Goal: Task Accomplishment & Management: Manage account settings

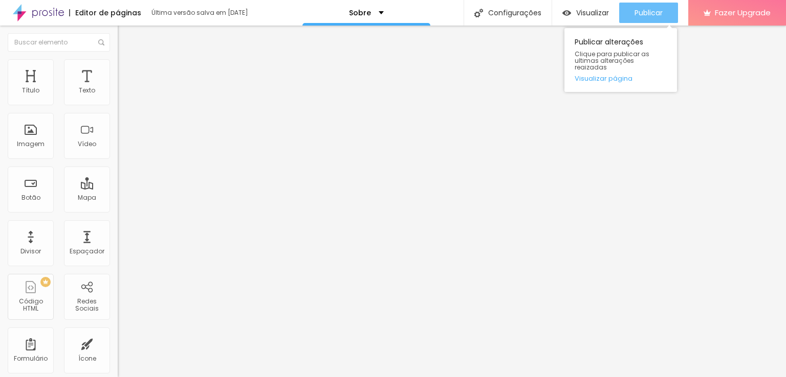
click at [641, 11] on span "Publicar" at bounding box center [648, 13] width 28 height 8
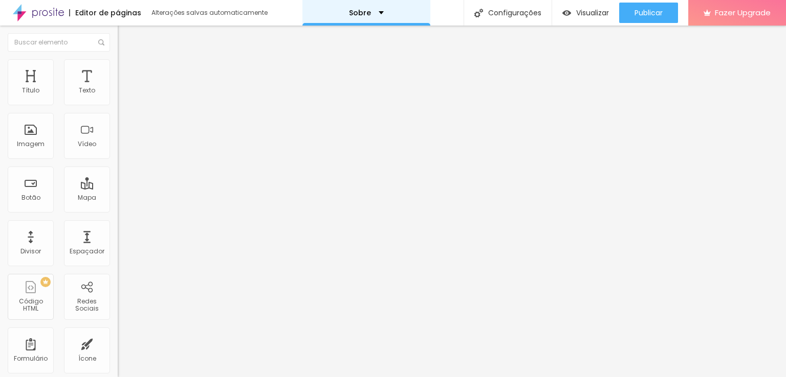
click at [346, 17] on div "Sobre" at bounding box center [366, 13] width 128 height 26
click at [173, 86] on img at bounding box center [176, 83] width 6 height 6
click at [127, 70] on span "Estilo" at bounding box center [135, 66] width 16 height 9
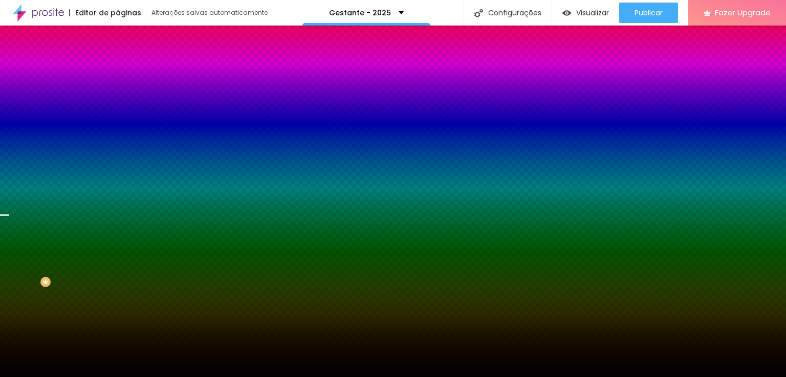
click at [173, 94] on span at bounding box center [176, 89] width 6 height 9
click at [118, 93] on div "Adicionar imagem" at bounding box center [177, 89] width 118 height 7
click at [118, 59] on li "Conteúdo" at bounding box center [177, 54] width 118 height 10
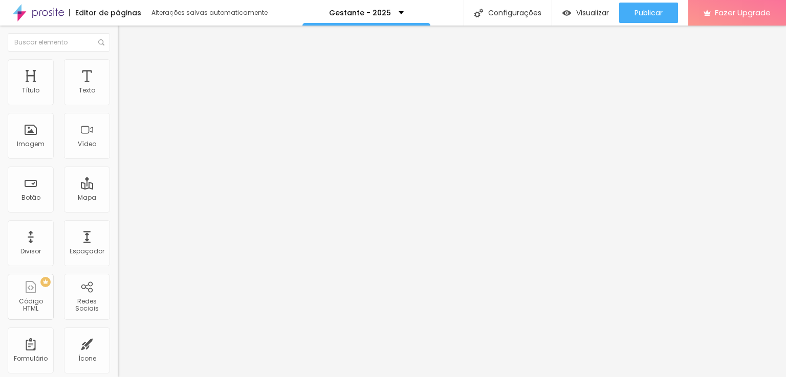
click at [125, 36] on img "button" at bounding box center [129, 37] width 8 height 8
click at [118, 66] on li "Estilo" at bounding box center [177, 64] width 118 height 10
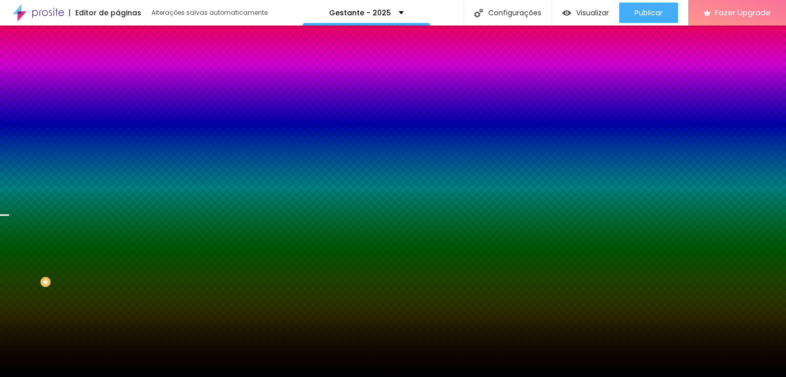
click at [118, 94] on span "Adicionar imagem" at bounding box center [151, 89] width 66 height 9
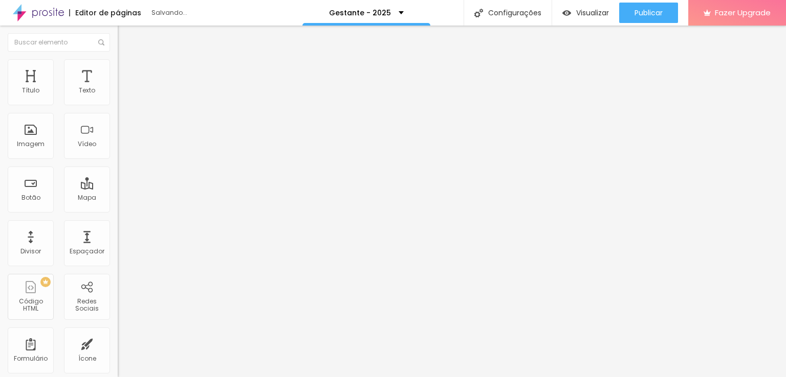
click at [173, 86] on img at bounding box center [176, 83] width 6 height 6
click at [118, 62] on img at bounding box center [122, 63] width 9 height 9
type input "95"
type input "80"
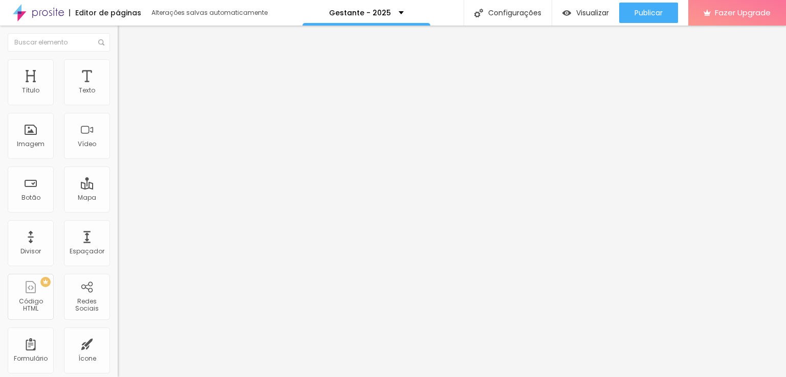
type input "80"
type input "75"
type input "70"
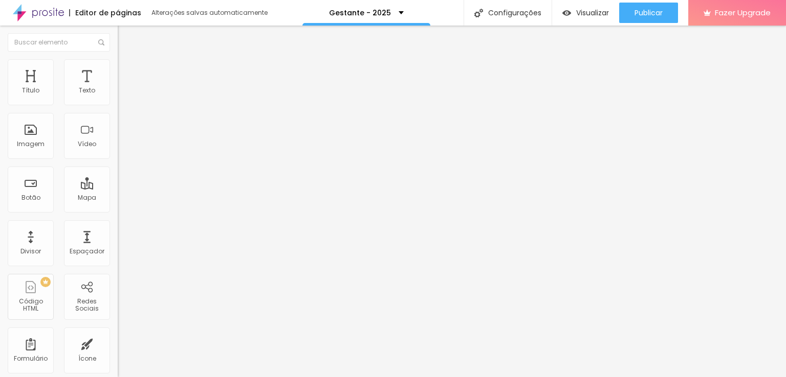
type input "65"
type input "60"
type input "55"
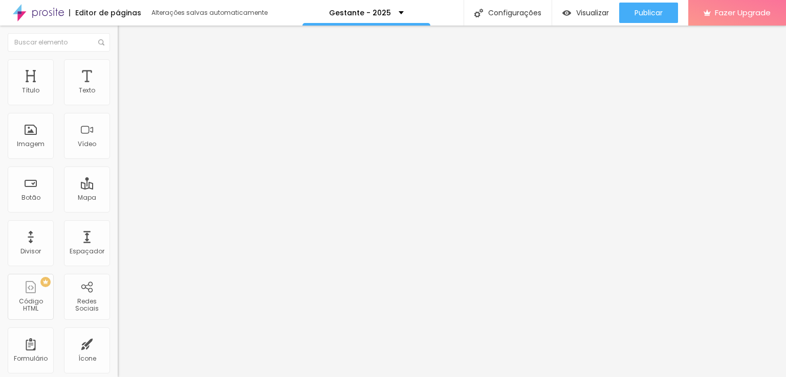
type input "55"
type input "50"
type input "55"
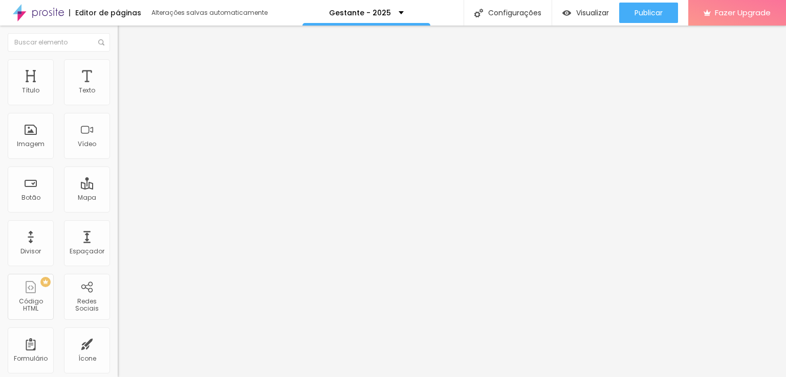
type input "80"
type input "85"
type input "90"
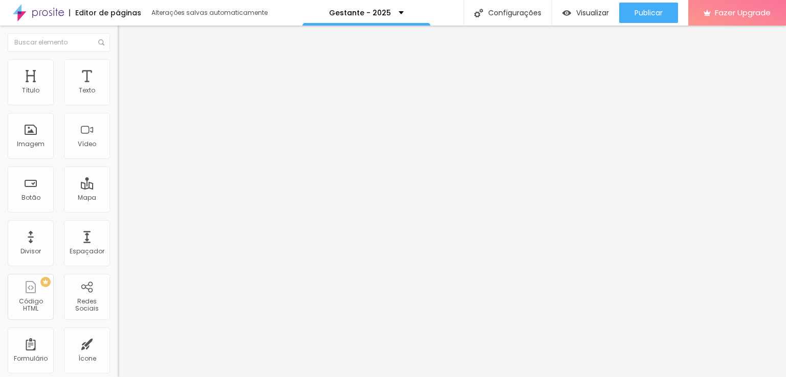
type input "90"
type input "95"
type input "100"
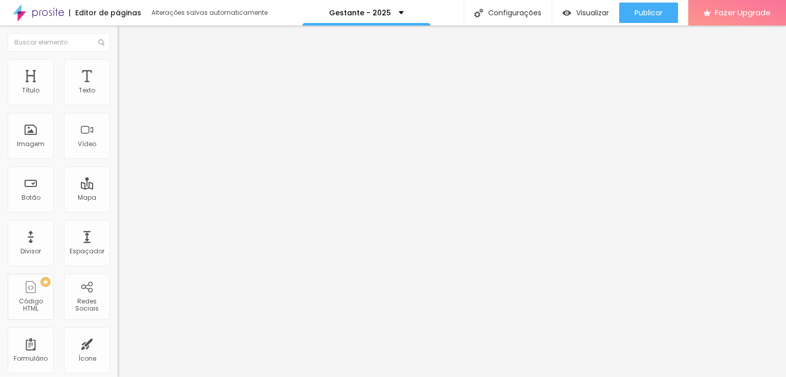
drag, startPoint x: 107, startPoint y: 111, endPoint x: 169, endPoint y: 117, distance: 62.2
click at [169, 105] on input "range" at bounding box center [151, 101] width 66 height 8
type input "12"
type input "81"
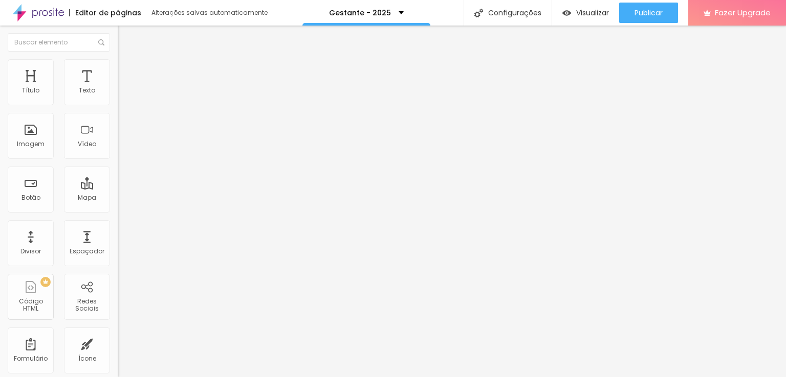
type input "81"
type input "119"
type input "127"
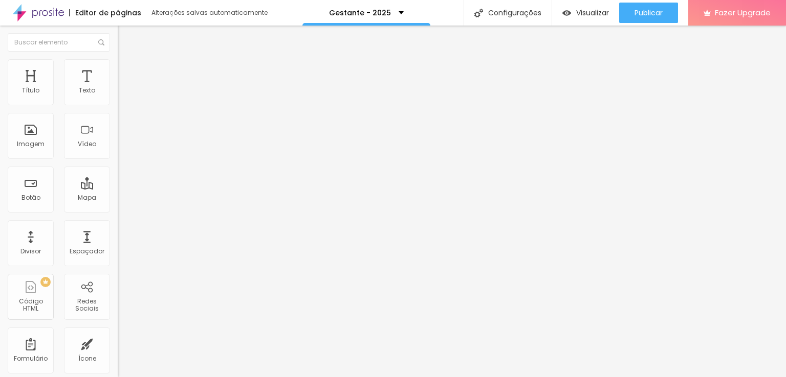
type input "137"
type input "154"
type input "172"
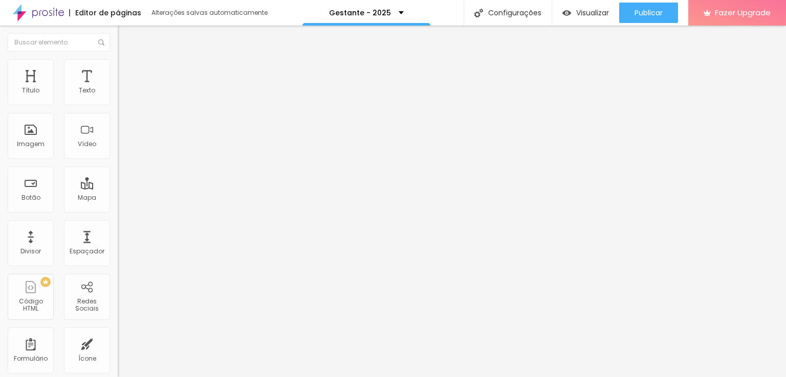
type input "172"
type input "191"
type input "200"
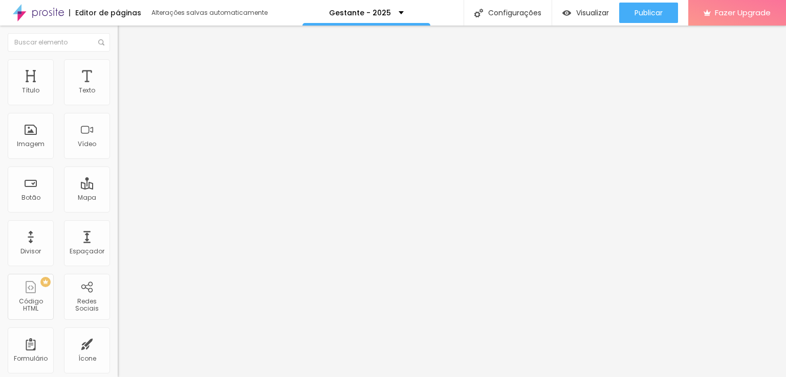
type input "191"
type input "0"
type input "111"
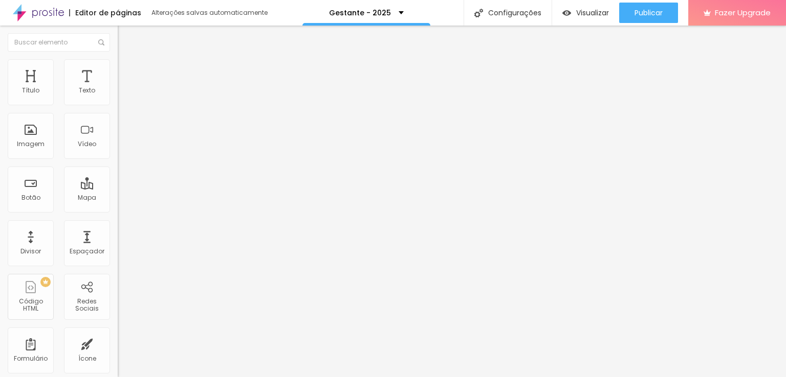
type input "111"
type input "200"
type input "108"
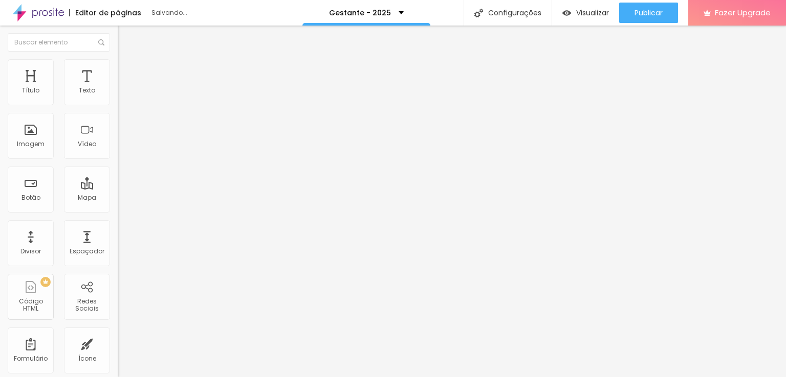
type input "56"
type input "38"
type input "32"
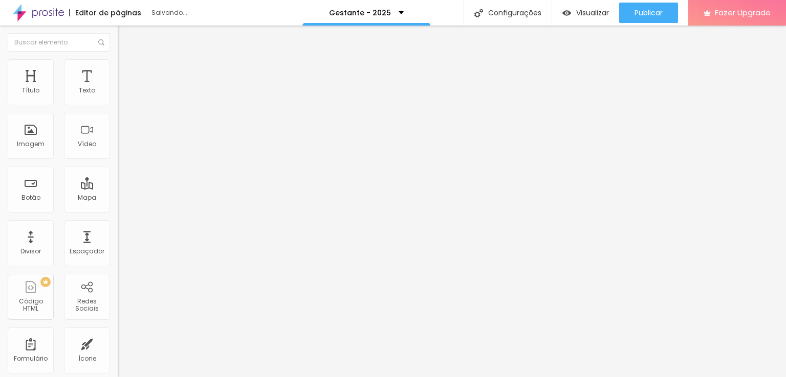
type input "32"
type input "29"
type input "27"
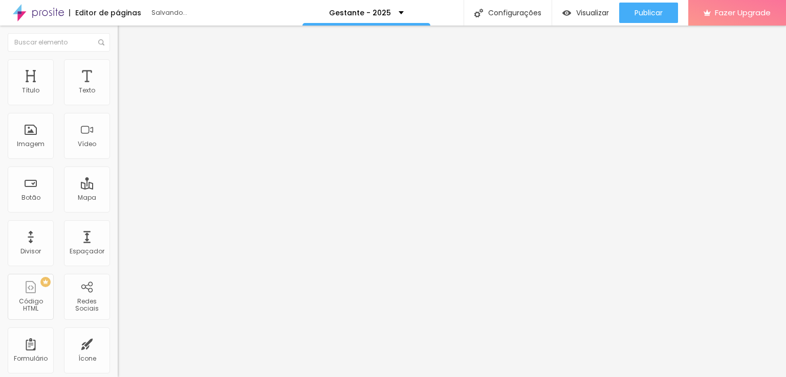
drag, startPoint x: 21, startPoint y: 131, endPoint x: 31, endPoint y: 96, distance: 37.0
type input "23"
click at [118, 225] on input "range" at bounding box center [151, 229] width 66 height 8
type input "23"
drag, startPoint x: 27, startPoint y: 131, endPoint x: 0, endPoint y: 135, distance: 27.3
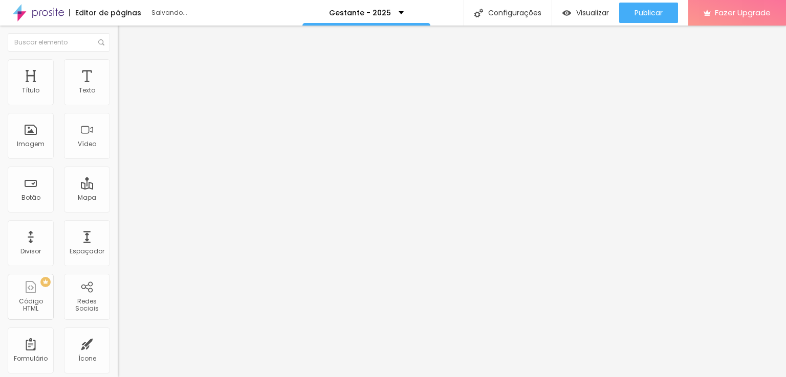
click at [118, 135] on div "Tamanho 100 px % 23 Borda arredondada Sombra DESATIVADO Voltar ao padrão" at bounding box center [177, 182] width 118 height 205
type input "15"
type input "2"
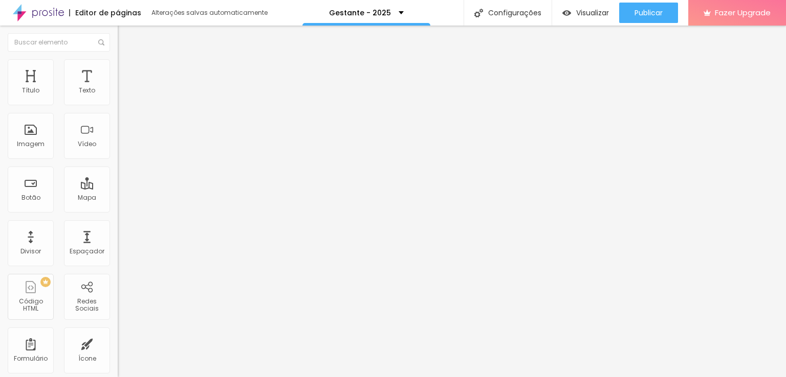
type input "0"
drag, startPoint x: 30, startPoint y: 126, endPoint x: 8, endPoint y: 125, distance: 22.0
type input "0"
click at [118, 225] on input "range" at bounding box center [151, 229] width 66 height 8
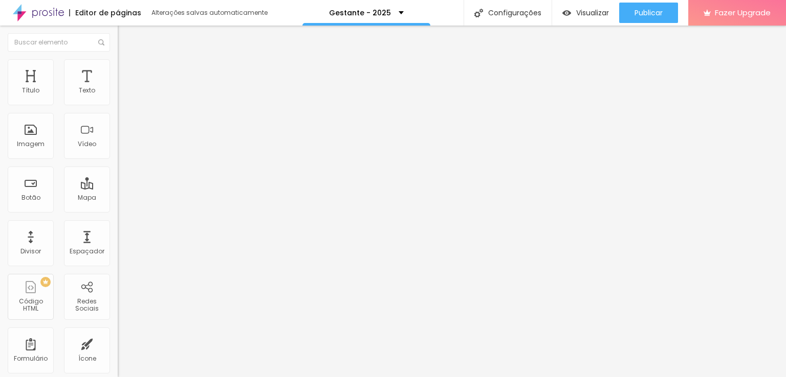
click at [118, 70] on img at bounding box center [122, 74] width 9 height 9
click at [118, 64] on img at bounding box center [122, 63] width 9 height 9
click at [118, 58] on img at bounding box center [122, 53] width 9 height 9
click at [118, 160] on span "4:3 Padrão" at bounding box center [135, 155] width 34 height 9
click at [118, 188] on span "Original" at bounding box center [130, 184] width 25 height 9
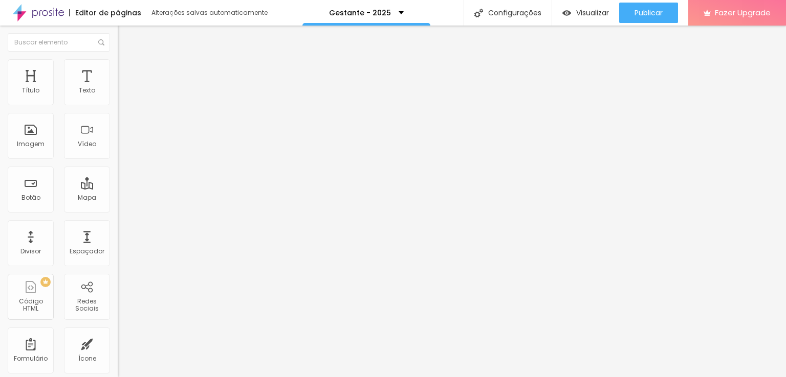
click at [118, 179] on span "Quadrado" at bounding box center [134, 174] width 33 height 9
click at [118, 160] on span "4:3 Padrão" at bounding box center [135, 155] width 34 height 9
click at [118, 181] on div "Quadrado 1:1" at bounding box center [177, 178] width 118 height 6
click at [118, 188] on span "Original" at bounding box center [130, 184] width 25 height 9
click at [173, 86] on img at bounding box center [176, 83] width 6 height 6
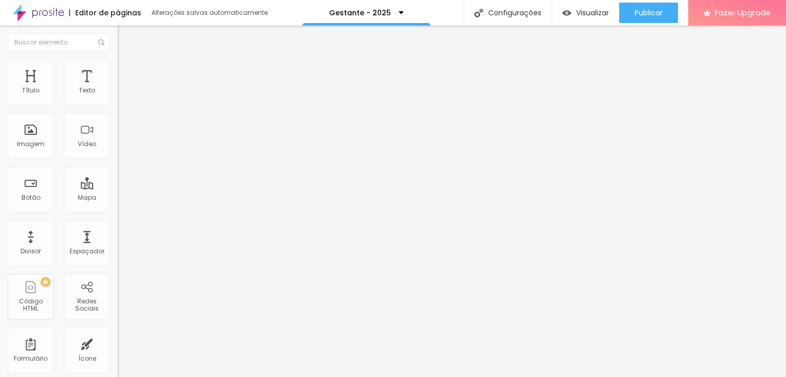
click at [118, 160] on span "1:1 Quadrado" at bounding box center [138, 155] width 40 height 9
click at [118, 188] on span "Original" at bounding box center [130, 184] width 25 height 9
click at [173, 86] on img at bounding box center [176, 83] width 6 height 6
click at [178, 377] on div at bounding box center [393, 384] width 786 height 0
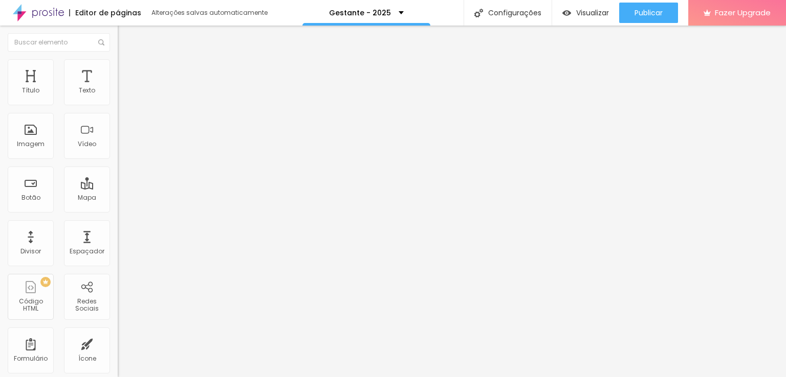
click at [124, 94] on span "Trocar icone" at bounding box center [147, 89] width 46 height 9
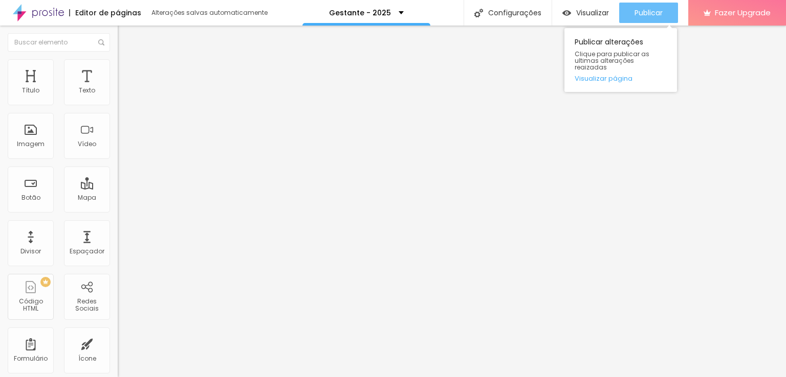
click at [665, 3] on button "Publicar" at bounding box center [648, 13] width 59 height 20
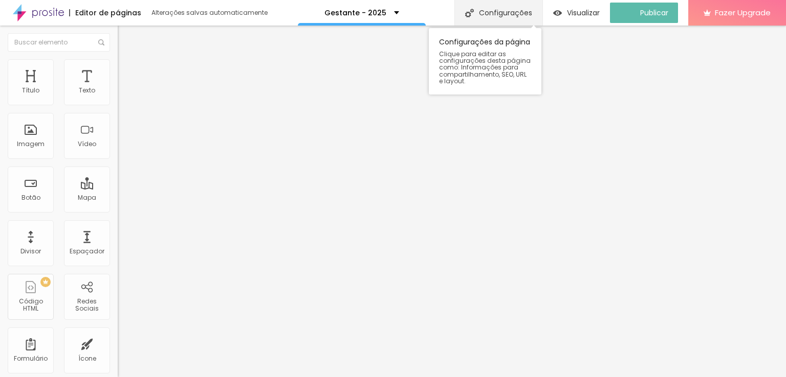
click at [495, 12] on div "Configurações" at bounding box center [498, 13] width 88 height 26
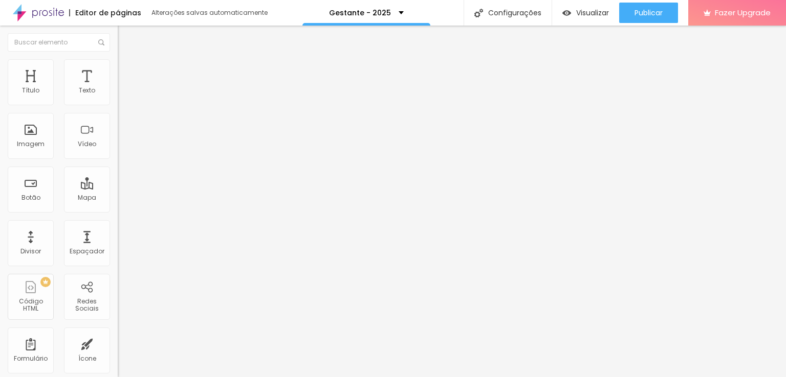
click at [173, 86] on img at bounding box center [176, 83] width 6 height 6
click at [176, 377] on div at bounding box center [393, 384] width 786 height 0
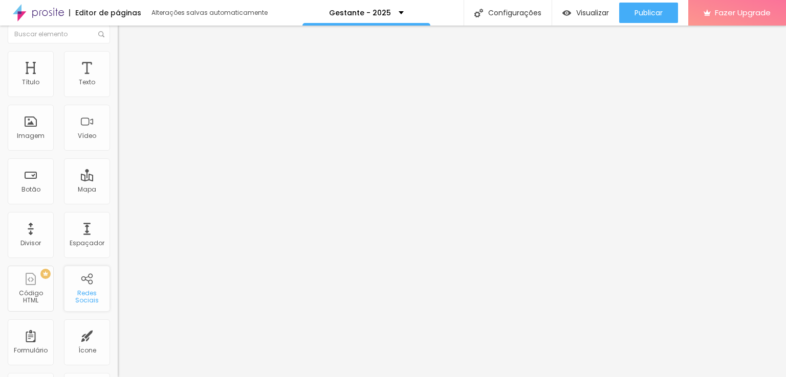
scroll to position [0, 0]
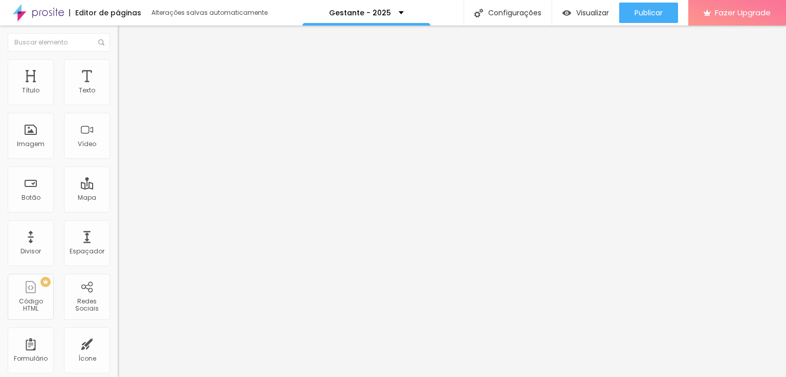
click at [127, 71] on span "Avançado" at bounding box center [144, 66] width 34 height 9
click at [118, 59] on li "Estilo" at bounding box center [177, 54] width 118 height 10
click at [118, 241] on input "range" at bounding box center [151, 245] width 66 height 8
click at [118, 97] on span "Titulo 2" at bounding box center [134, 90] width 33 height 13
click at [118, 88] on span "Titulo 1" at bounding box center [134, 81] width 33 height 14
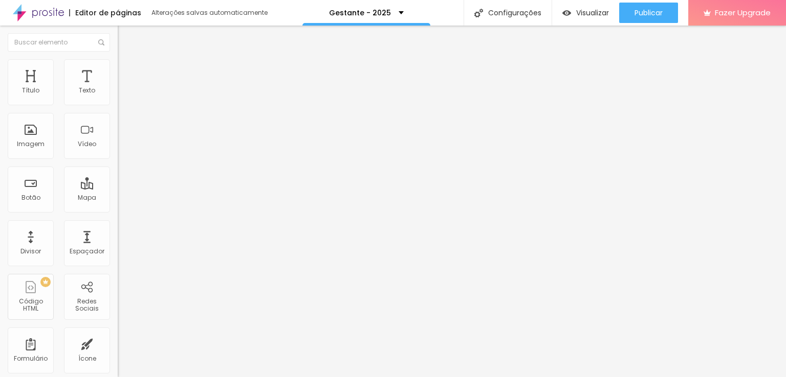
click at [118, 68] on li "Avançado" at bounding box center [177, 64] width 118 height 10
type input "11"
type input "13"
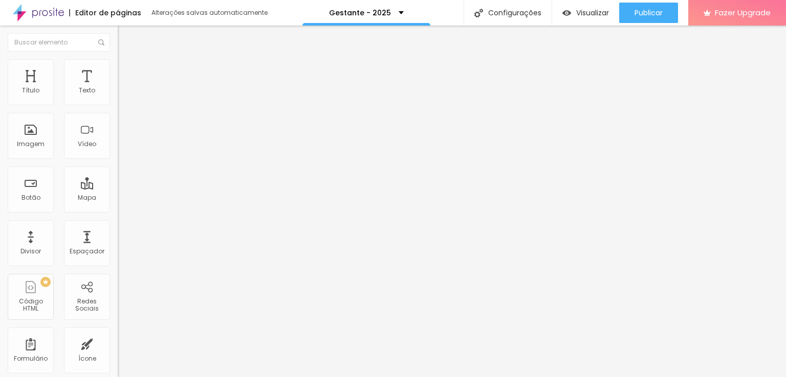
type input "16"
type input "15"
type input "13"
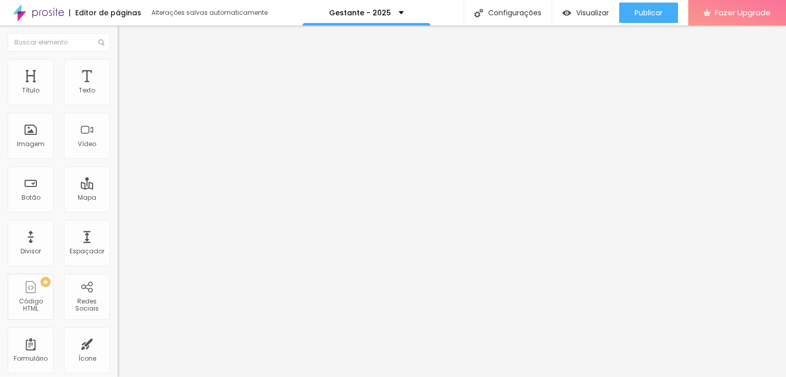
type input "13"
type input "12"
type input "10"
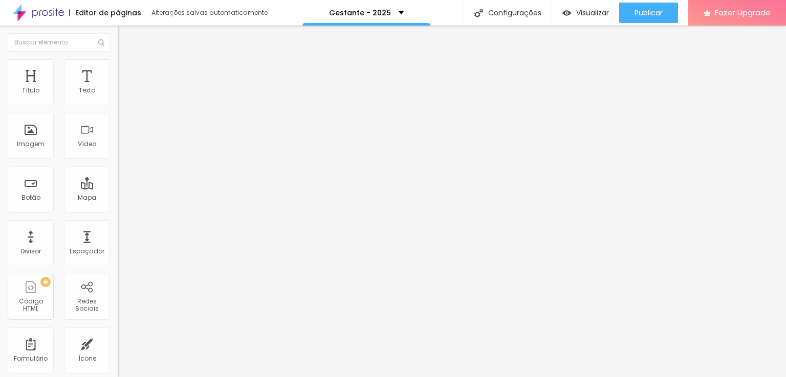
type input "9"
type input "7"
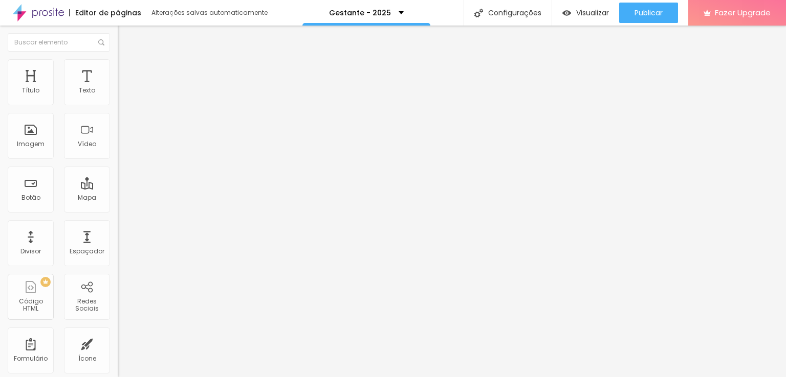
click at [118, 188] on input "range" at bounding box center [151, 192] width 66 height 8
click at [118, 58] on img at bounding box center [122, 53] width 9 height 9
click at [122, 148] on icon "button" at bounding box center [125, 145] width 6 height 6
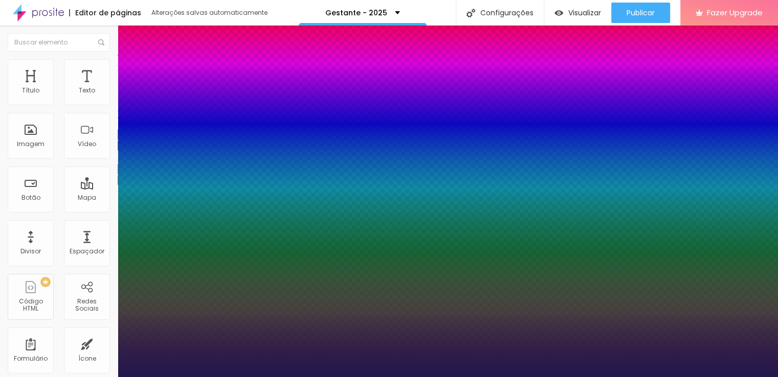
type input "1"
type input "16"
type input "1"
type input "17"
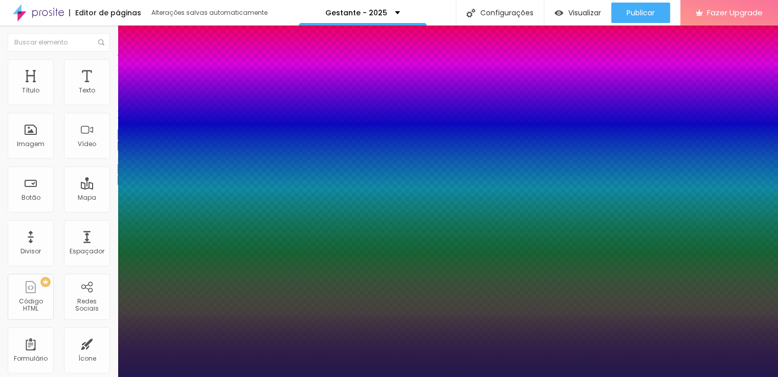
type input "1"
type input "18"
type input "1"
type input "19"
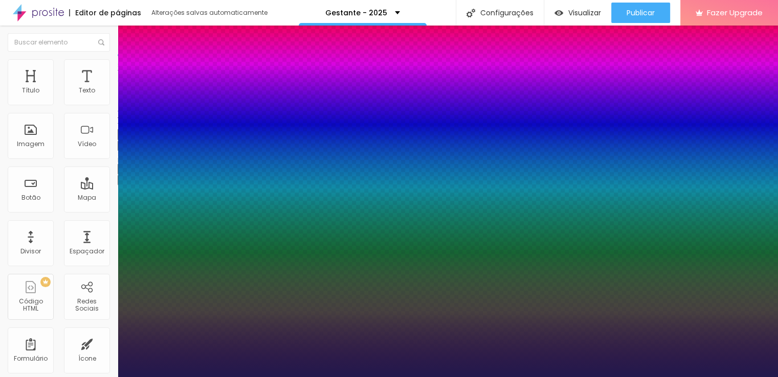
type input "19"
type input "1"
type input "20"
type input "1"
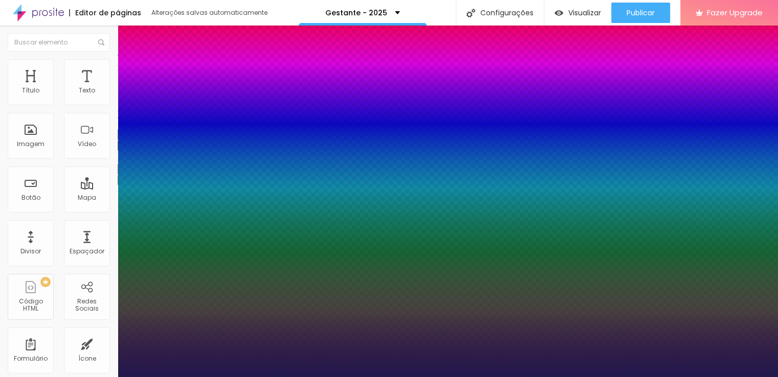
type input "21"
type input "1"
type input "22"
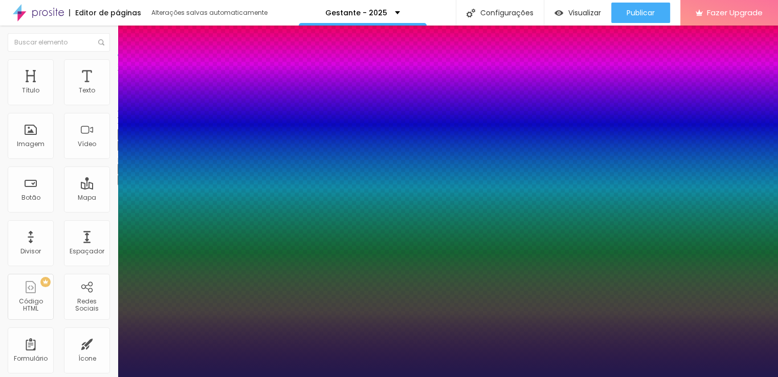
type input "1"
type input "24"
type input "1"
type input "25"
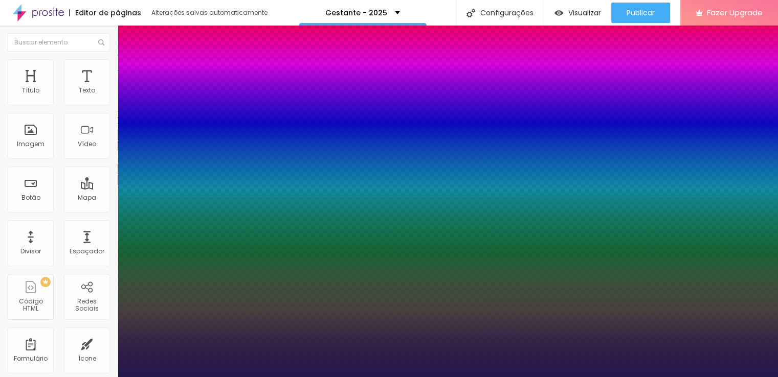
type input "25"
type input "1"
type input "27"
type input "1"
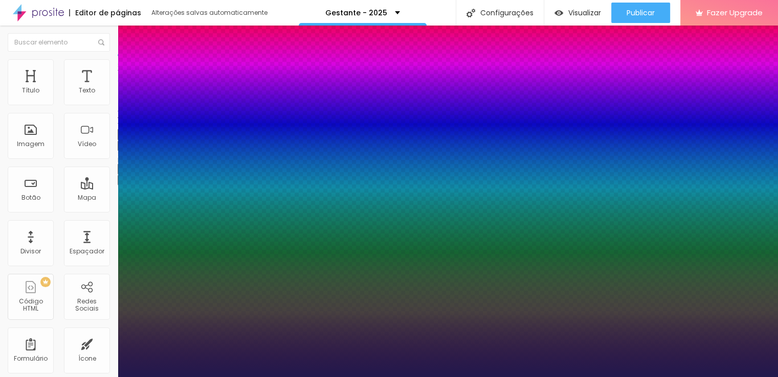
type input "29"
type input "1"
type input "31"
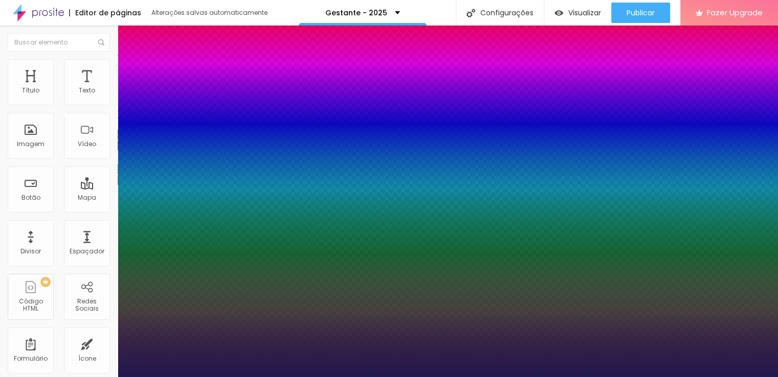
type input "1"
type input "32"
type input "1"
type input "33"
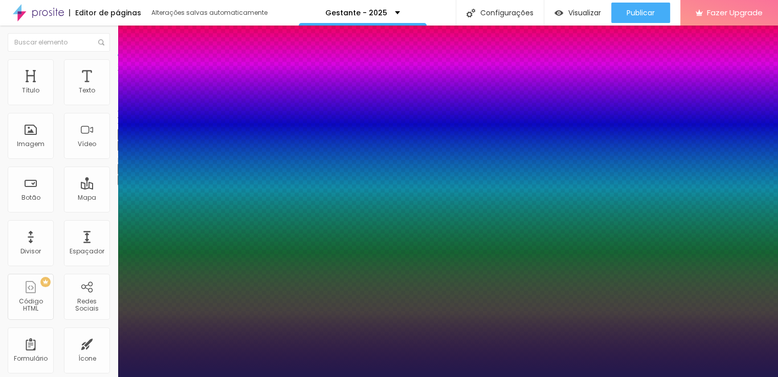
type input "33"
type input "1"
type input "34"
type input "1"
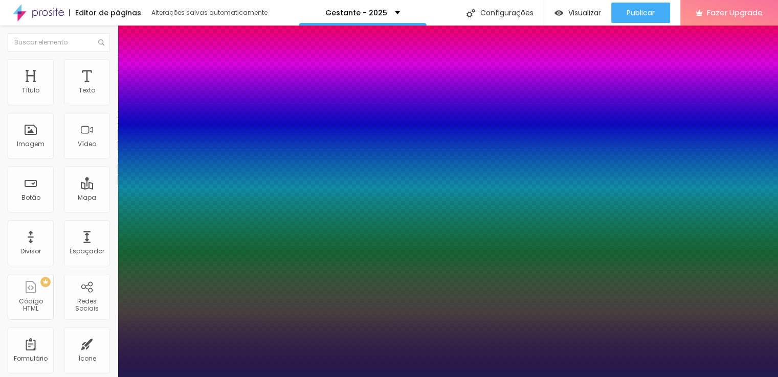
drag, startPoint x: 137, startPoint y: 290, endPoint x: 153, endPoint y: 291, distance: 15.9
type input "34"
type input "1"
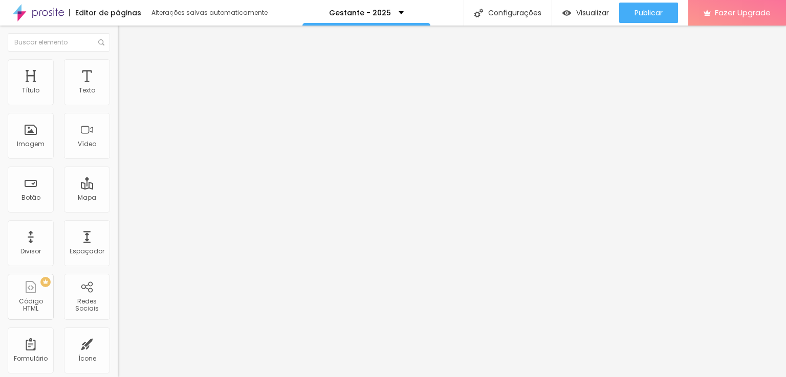
click at [125, 41] on img "button" at bounding box center [129, 37] width 8 height 8
click at [124, 94] on span "Trocar icone" at bounding box center [147, 89] width 46 height 9
type input "d"
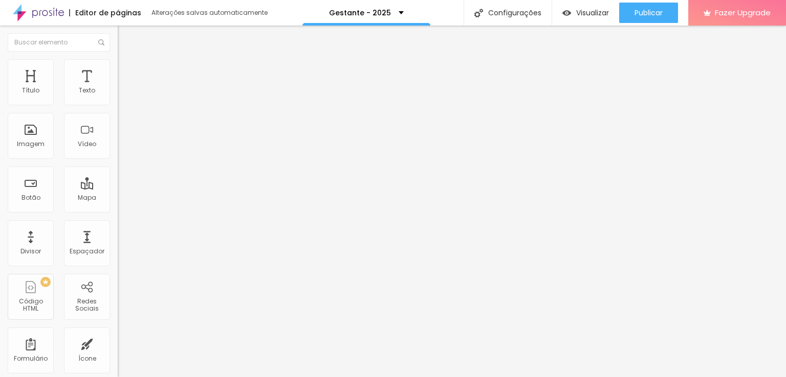
type input "p"
drag, startPoint x: 248, startPoint y: 79, endPoint x: 190, endPoint y: 69, distance: 58.2
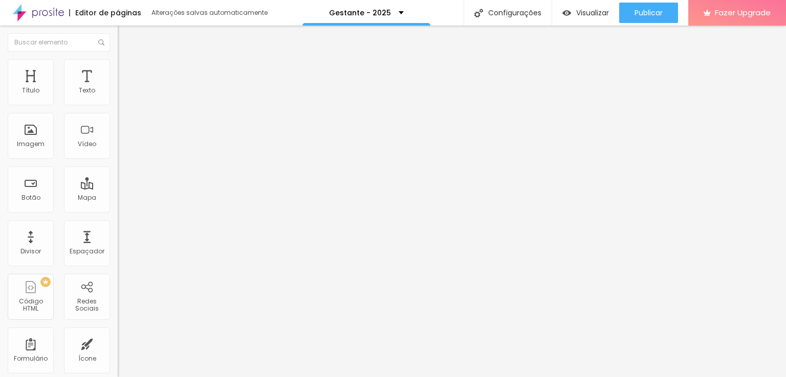
type input "dinh"
click at [118, 68] on li "Avançado" at bounding box center [177, 64] width 118 height 10
click at [118, 59] on li "Estilo" at bounding box center [177, 54] width 118 height 10
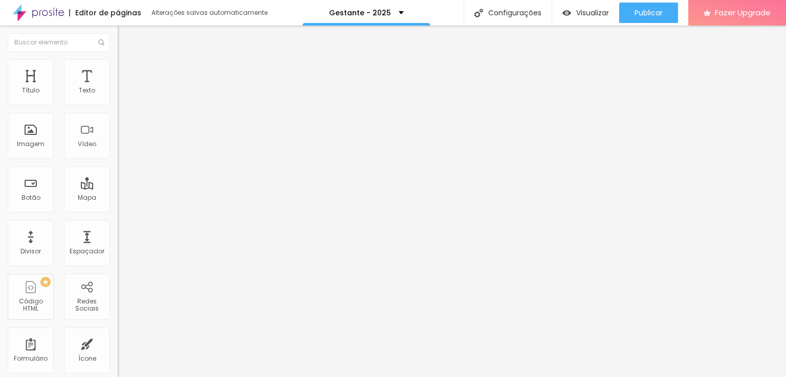
click at [118, 188] on input "range" at bounding box center [151, 192] width 66 height 8
click at [118, 333] on input "range" at bounding box center [151, 337] width 66 height 8
type input "1.4"
type input "1.5"
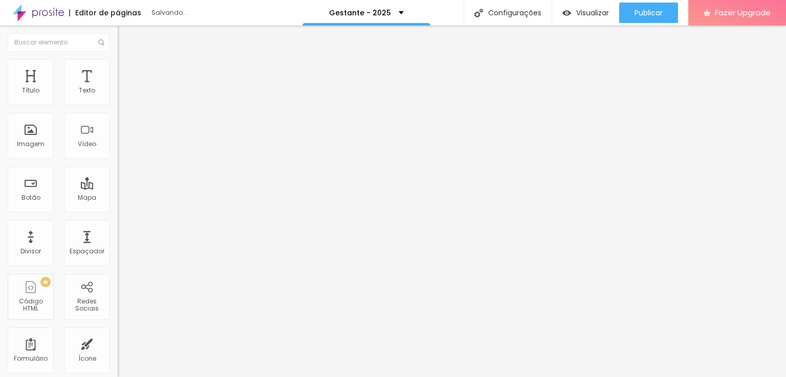
type input "1.5"
drag, startPoint x: 57, startPoint y: 141, endPoint x: 64, endPoint y: 141, distance: 7.2
type input "1.5"
click at [118, 59] on li "Avançado" at bounding box center [177, 64] width 118 height 10
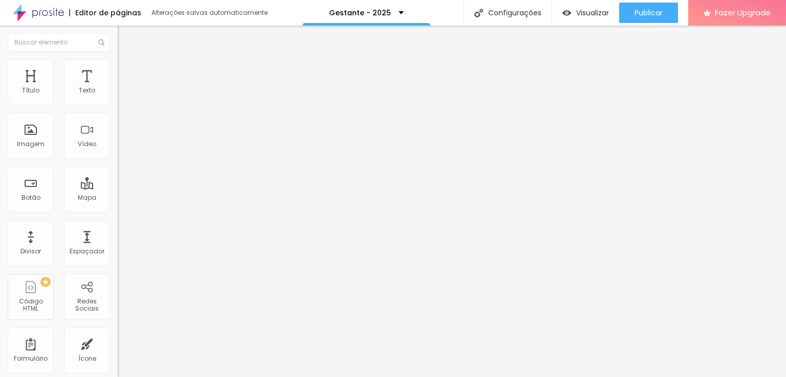
click at [118, 58] on img at bounding box center [122, 53] width 9 height 9
click at [125, 36] on img "button" at bounding box center [129, 37] width 8 height 8
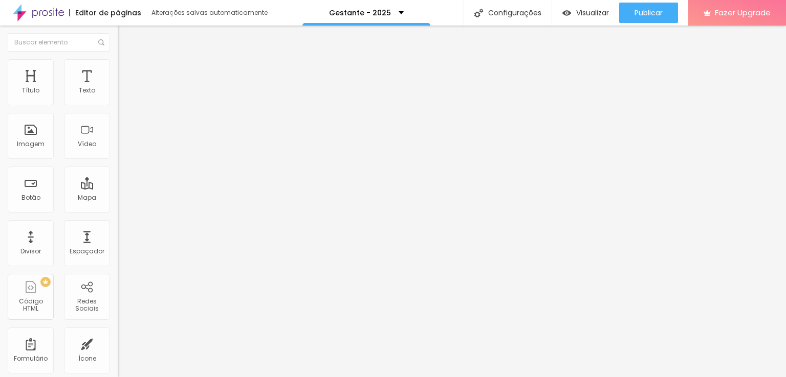
click at [125, 36] on img "button" at bounding box center [129, 37] width 8 height 8
click at [122, 95] on icon "button" at bounding box center [125, 92] width 6 height 6
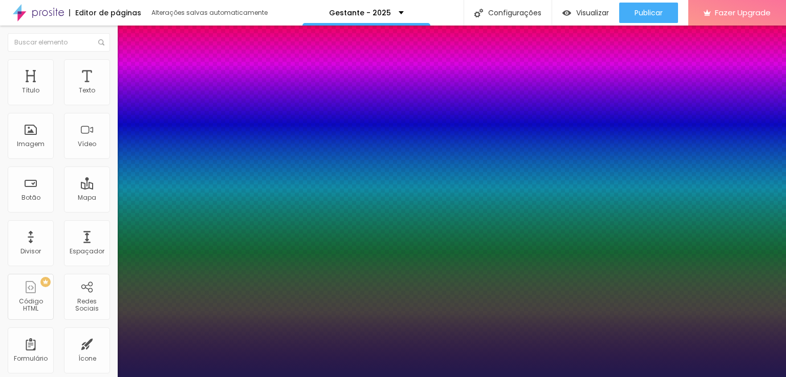
type input "1"
type input "1.4"
type input "1"
type input "1.5"
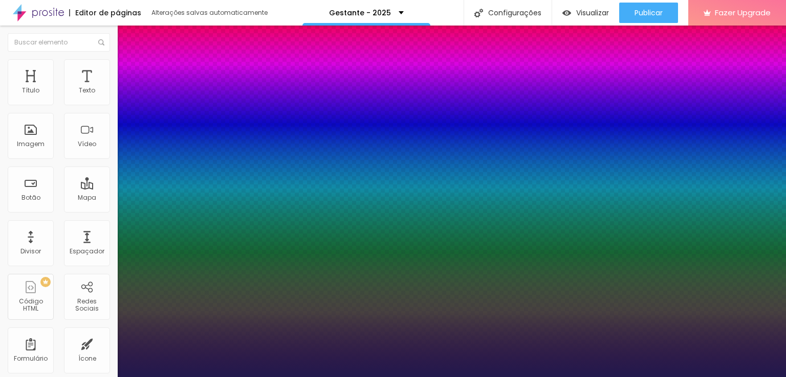
type input "1.5"
drag, startPoint x: 170, startPoint y: 246, endPoint x: 179, endPoint y: 246, distance: 8.2
type input "1.5"
type input "1"
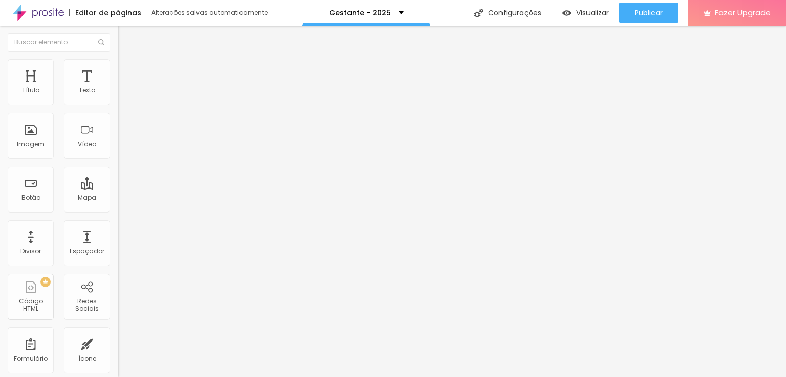
type input "1.4"
type input "1.5"
drag, startPoint x: 57, startPoint y: 140, endPoint x: 64, endPoint y: 143, distance: 7.1
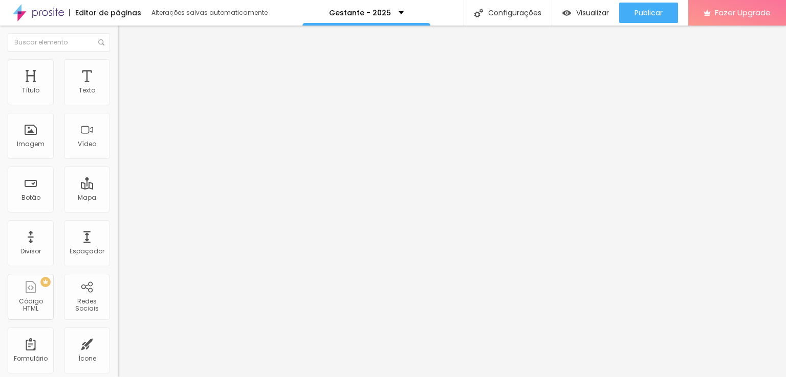
type input "1.5"
click at [125, 38] on img "button" at bounding box center [129, 37] width 8 height 8
click at [118, 98] on button "button" at bounding box center [125, 92] width 14 height 11
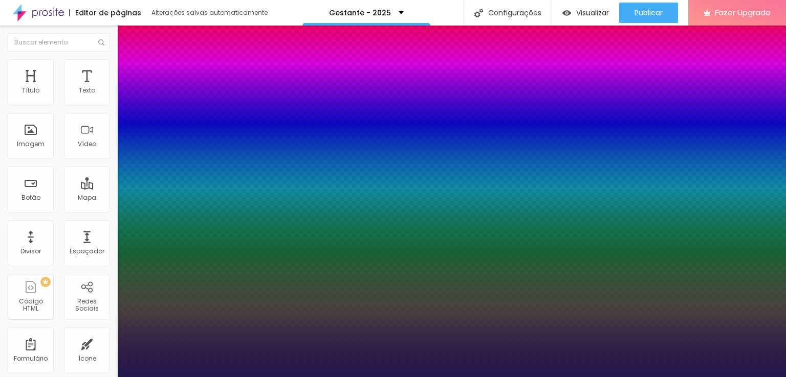
type input "1"
type input "1.4"
type input "1"
type input "1.5"
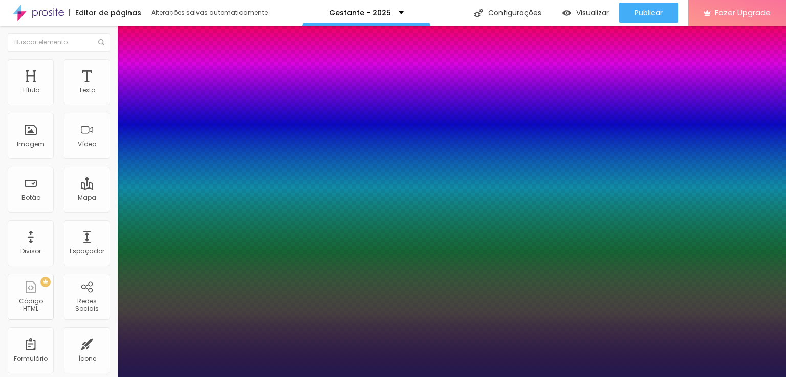
type input "1.5"
drag, startPoint x: 171, startPoint y: 244, endPoint x: 180, endPoint y: 245, distance: 8.8
type input "1.5"
type input "19"
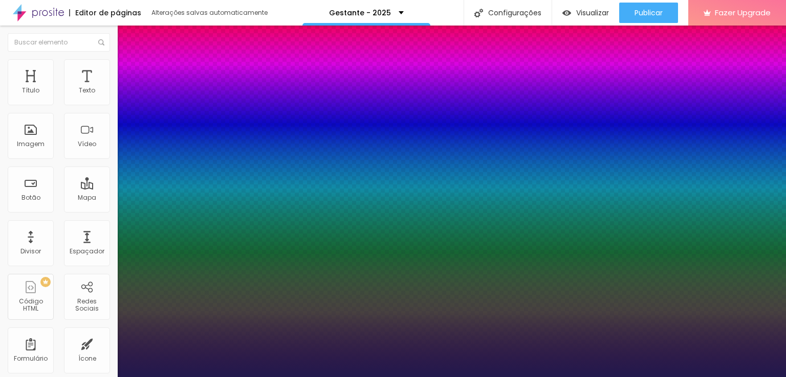
type input "19"
type input "1"
type input "20"
type input "1"
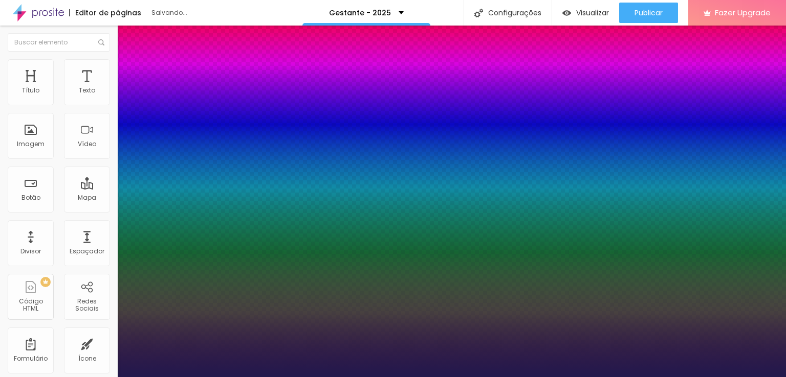
type input "21"
type input "1"
type input "22"
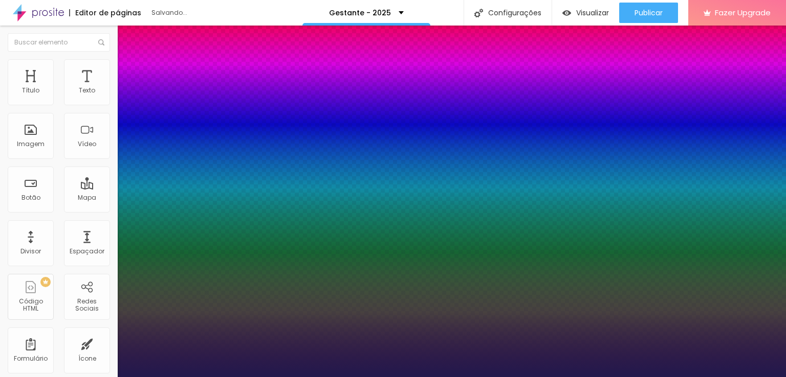
type input "1"
type input "23"
type input "1"
drag, startPoint x: 138, startPoint y: 173, endPoint x: 144, endPoint y: 173, distance: 6.6
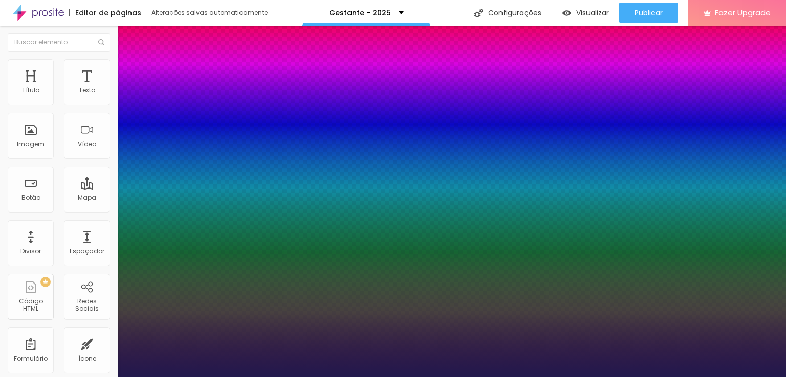
type input "23"
type input "1"
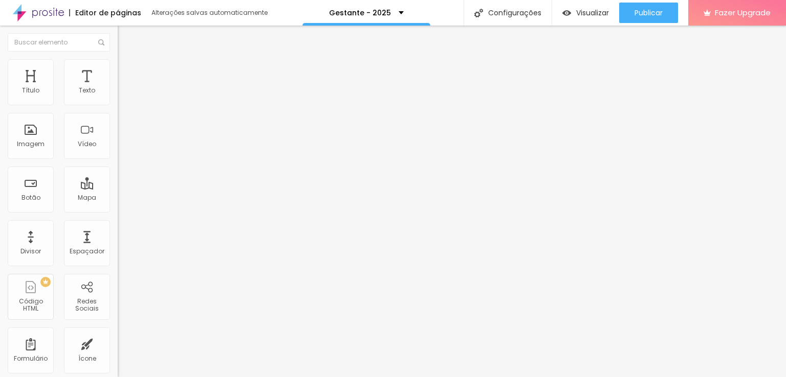
click at [118, 68] on li "Estilo" at bounding box center [177, 64] width 118 height 10
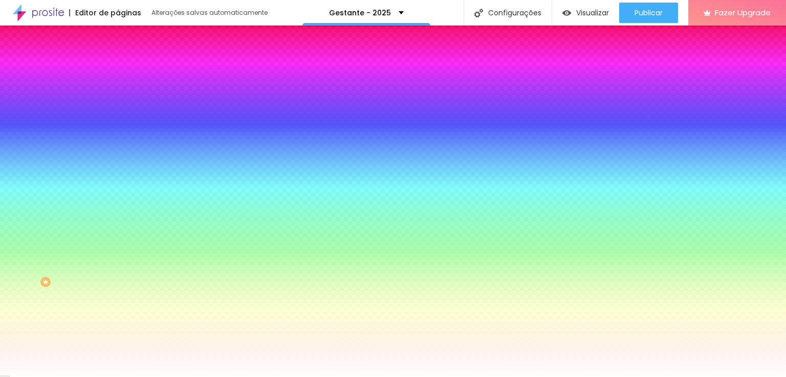
click at [125, 39] on img "button" at bounding box center [129, 37] width 8 height 8
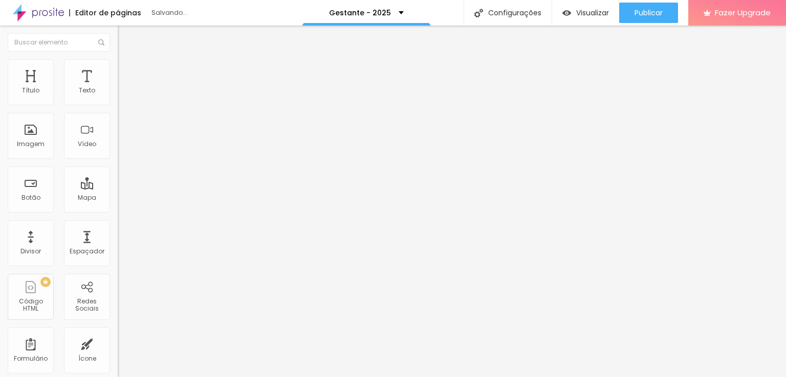
click at [125, 39] on img "button" at bounding box center [129, 37] width 8 height 8
click at [122, 148] on icon "button" at bounding box center [125, 145] width 6 height 6
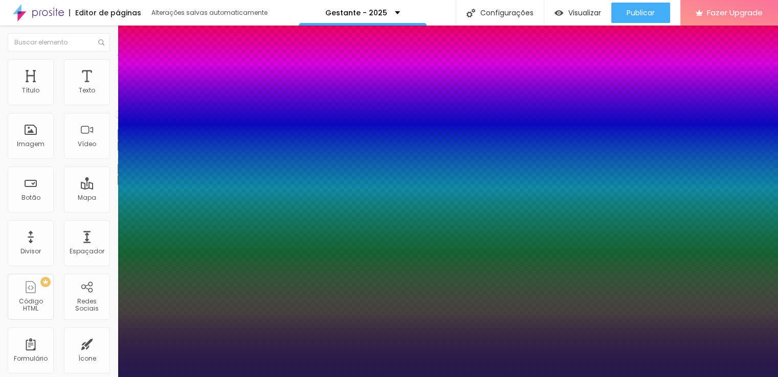
type input "1"
type input "14"
type input "1"
type input "16"
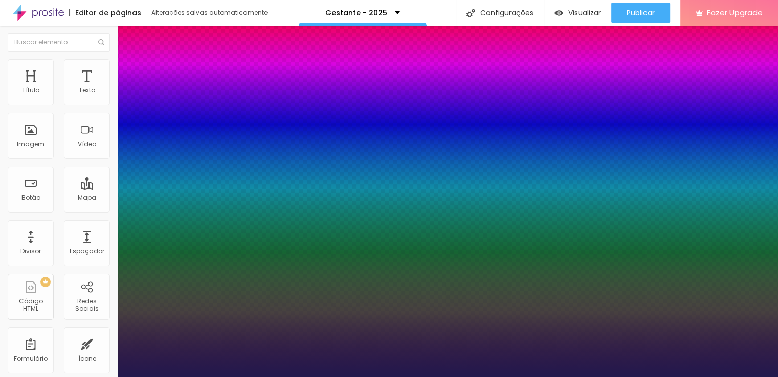
type input "16"
type input "1"
type input "17"
type input "1"
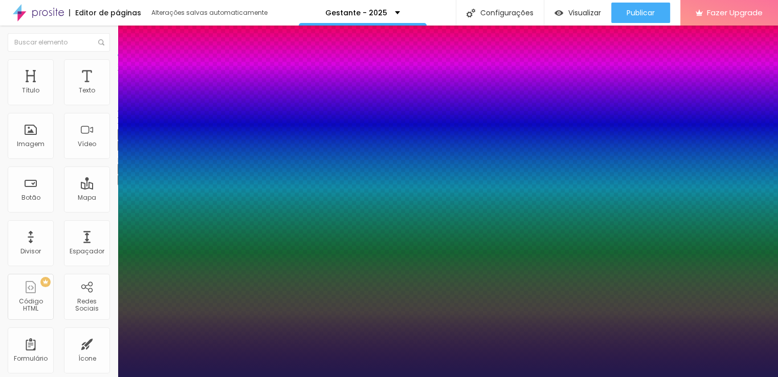
type input "18"
type input "1"
type input "19"
drag, startPoint x: 136, startPoint y: 289, endPoint x: 144, endPoint y: 288, distance: 7.7
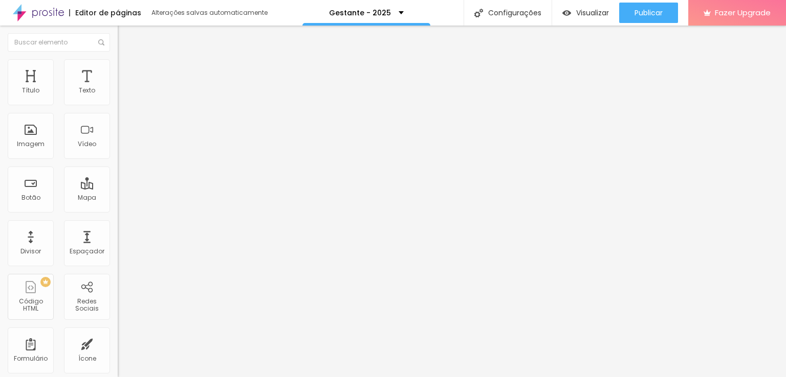
click at [118, 42] on button "Editar Título" at bounding box center [177, 38] width 118 height 24
click at [118, 98] on button "button" at bounding box center [125, 92] width 14 height 11
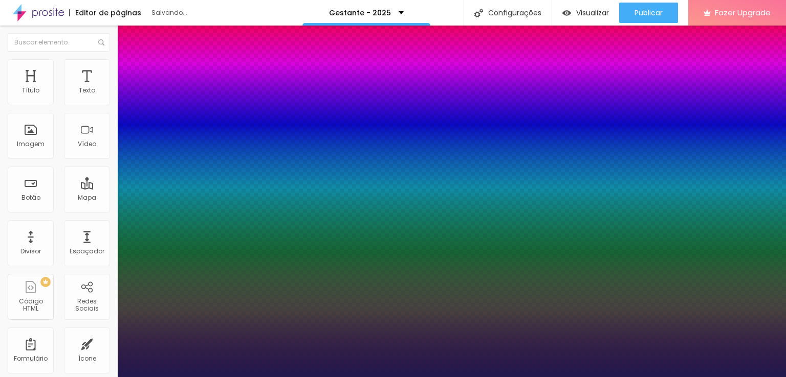
drag, startPoint x: 137, startPoint y: 176, endPoint x: 142, endPoint y: 175, distance: 5.1
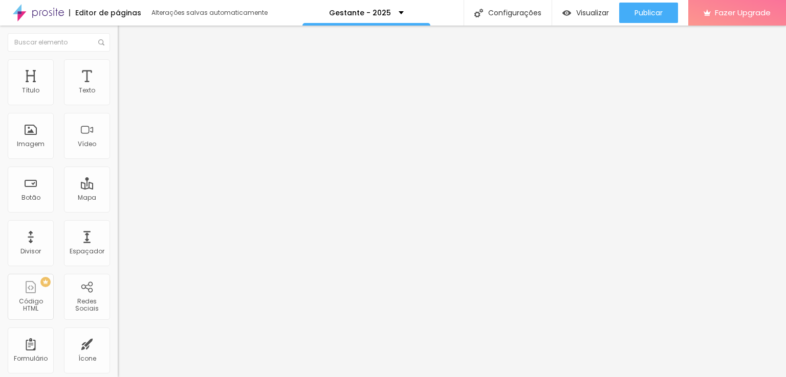
click at [118, 98] on button "button" at bounding box center [125, 92] width 14 height 11
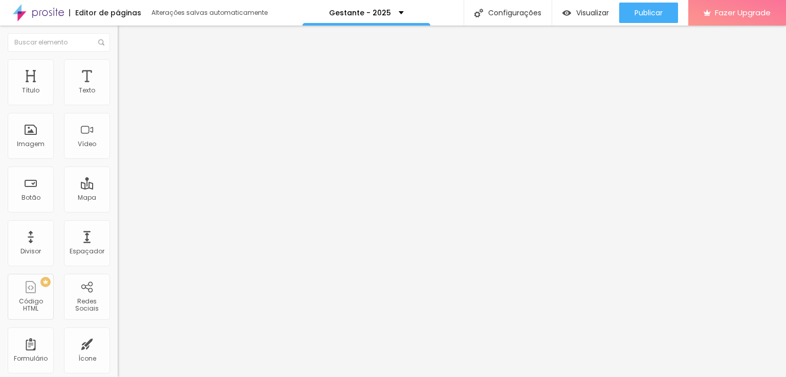
click at [122, 95] on icon "button" at bounding box center [125, 92] width 6 height 6
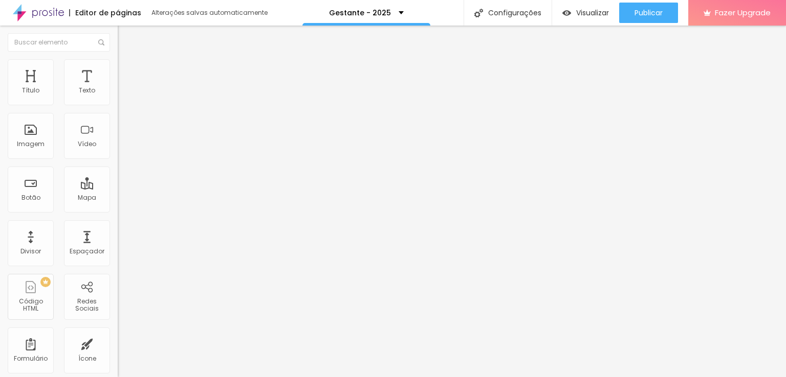
click at [118, 98] on button "button" at bounding box center [125, 92] width 14 height 11
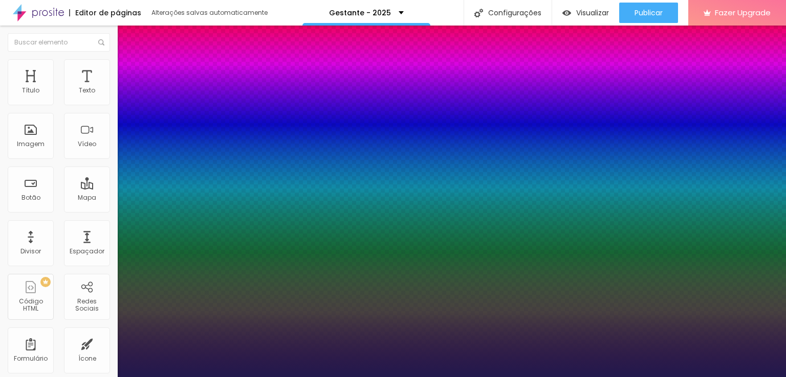
drag, startPoint x: 137, startPoint y: 174, endPoint x: 144, endPoint y: 174, distance: 7.2
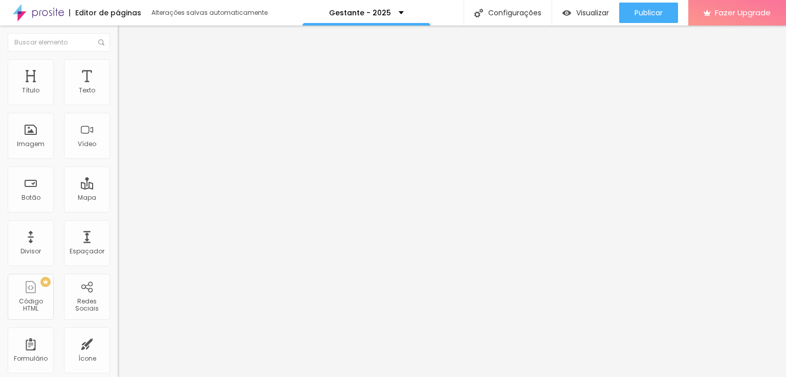
click at [122, 148] on icon "button" at bounding box center [125, 145] width 6 height 6
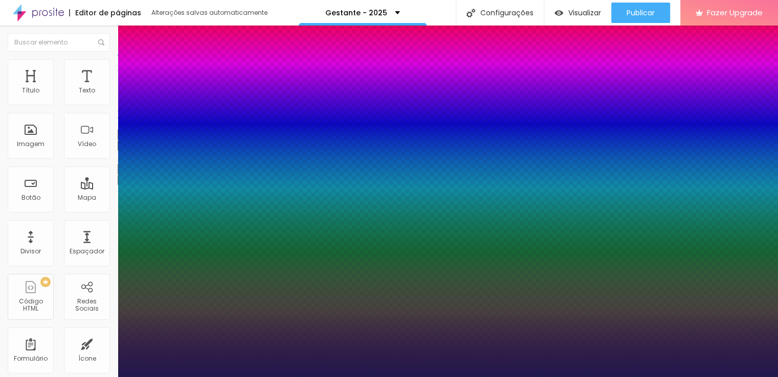
drag, startPoint x: 145, startPoint y: 289, endPoint x: 151, endPoint y: 289, distance: 6.1
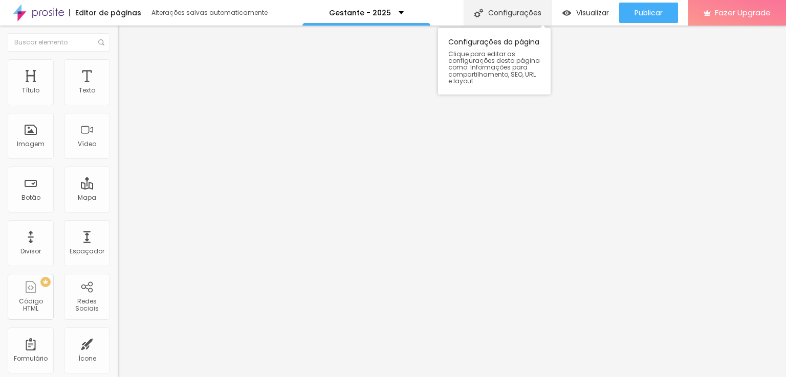
click at [513, 12] on div "Configurações" at bounding box center [507, 13] width 88 height 26
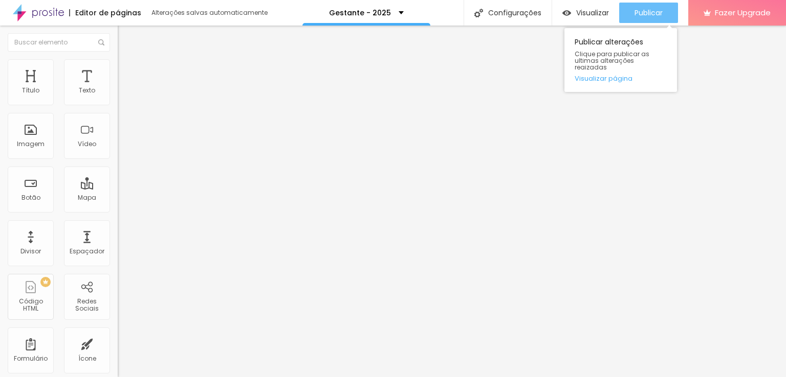
click at [635, 15] on span "Publicar" at bounding box center [648, 13] width 28 height 8
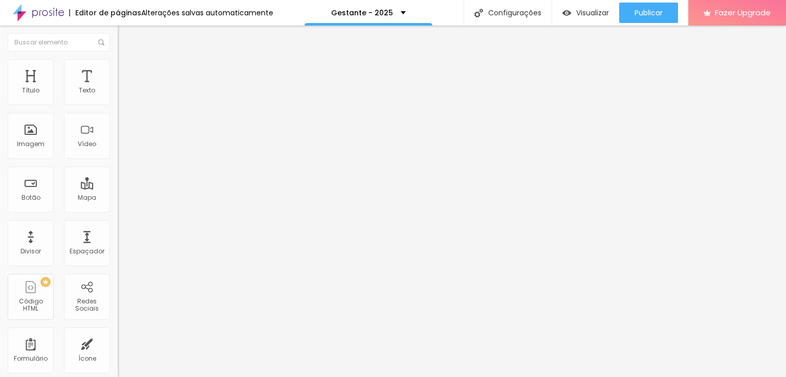
click at [118, 64] on img at bounding box center [122, 63] width 9 height 9
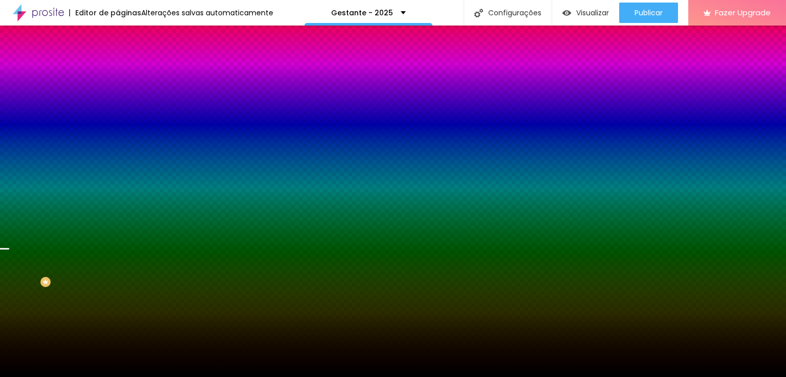
click at [118, 106] on span "Parallax" at bounding box center [130, 102] width 25 height 9
click at [118, 113] on span "Nenhum" at bounding box center [131, 108] width 27 height 9
click at [118, 122] on span "Parallax" at bounding box center [130, 118] width 25 height 9
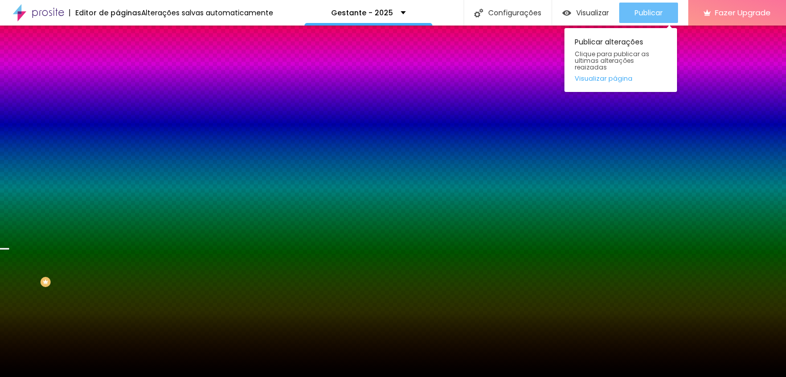
click at [645, 9] on span "Publicar" at bounding box center [648, 13] width 28 height 8
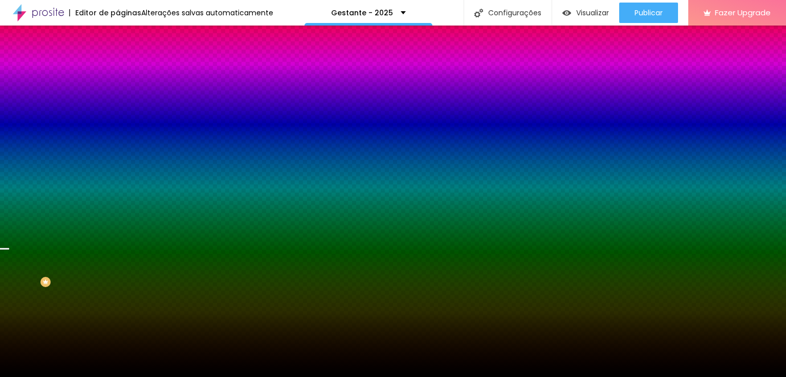
click at [125, 35] on img "button" at bounding box center [129, 37] width 8 height 8
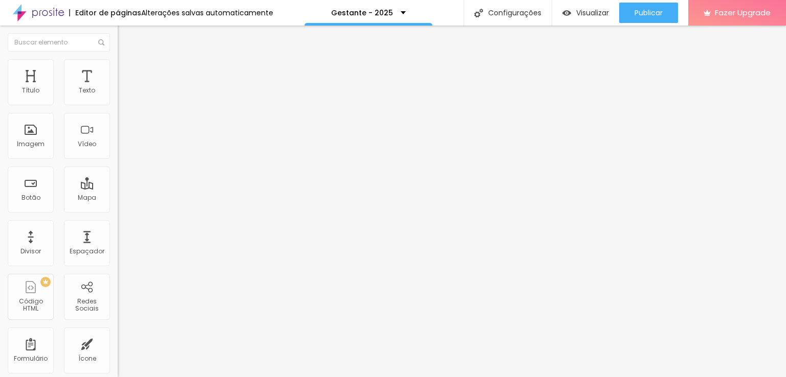
click at [118, 62] on img at bounding box center [122, 63] width 9 height 9
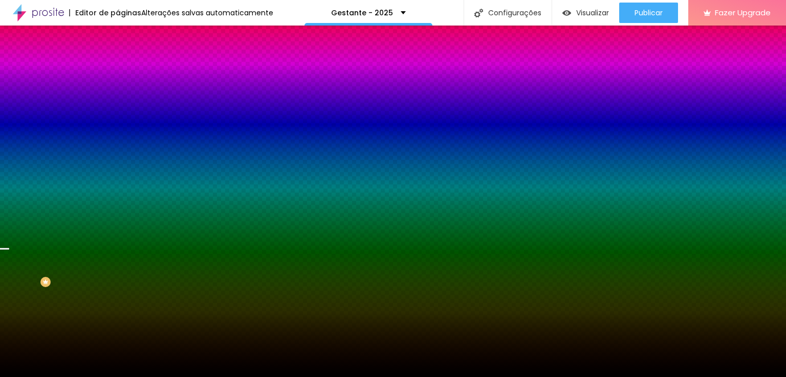
click at [118, 70] on img at bounding box center [122, 74] width 9 height 9
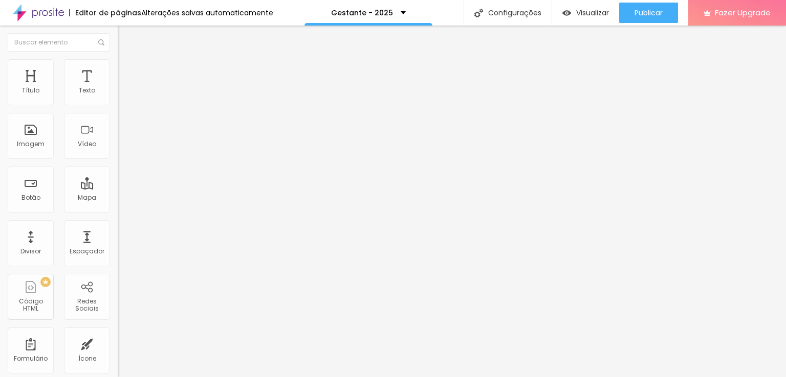
click at [127, 74] on span "Avançado" at bounding box center [144, 76] width 34 height 9
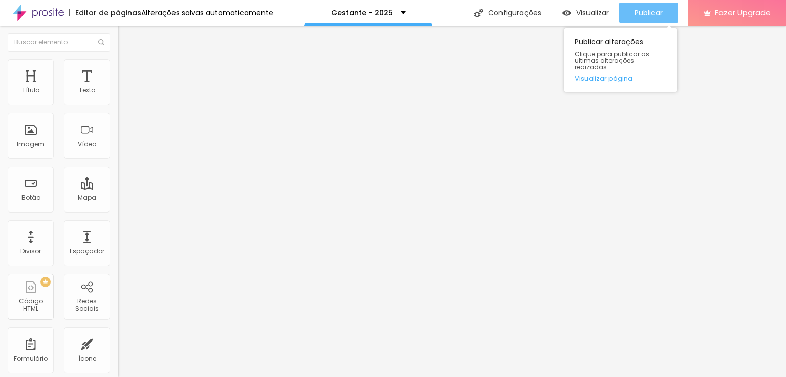
click at [658, 9] on span "Publicar" at bounding box center [648, 13] width 28 height 8
click at [653, 11] on span "Publicar" at bounding box center [648, 13] width 28 height 8
click at [648, 15] on span "Publicar" at bounding box center [648, 13] width 28 height 8
